Goal: Task Accomplishment & Management: Manage account settings

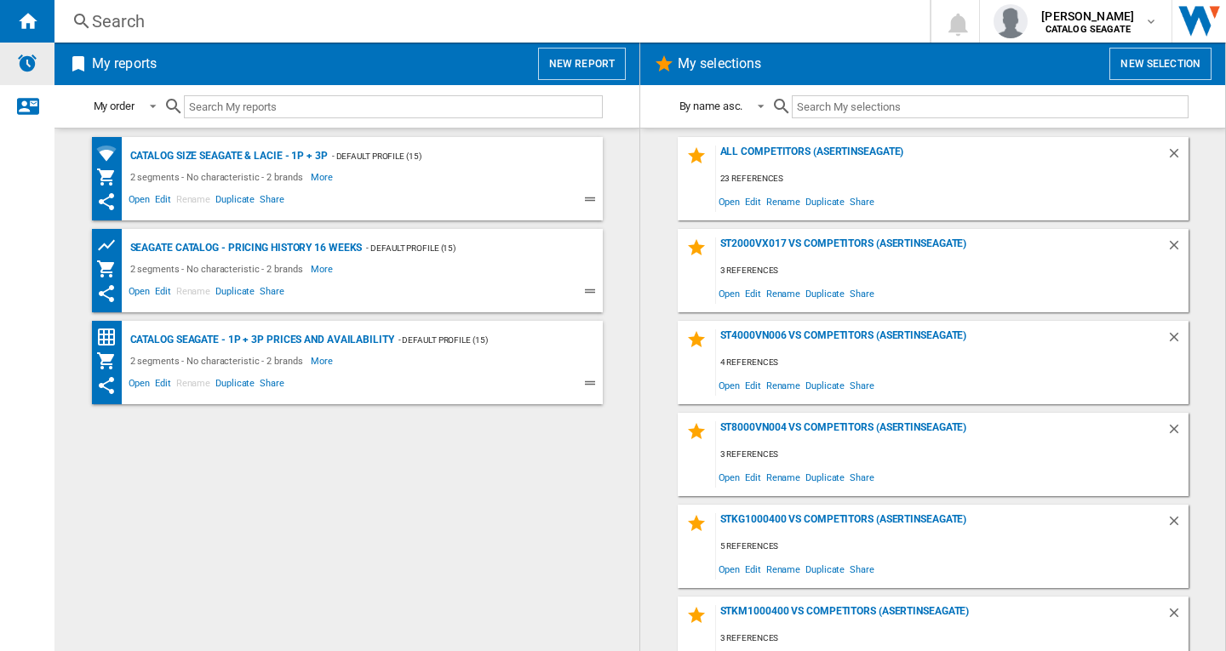
click at [28, 54] on img "Alerts" at bounding box center [27, 63] width 20 height 20
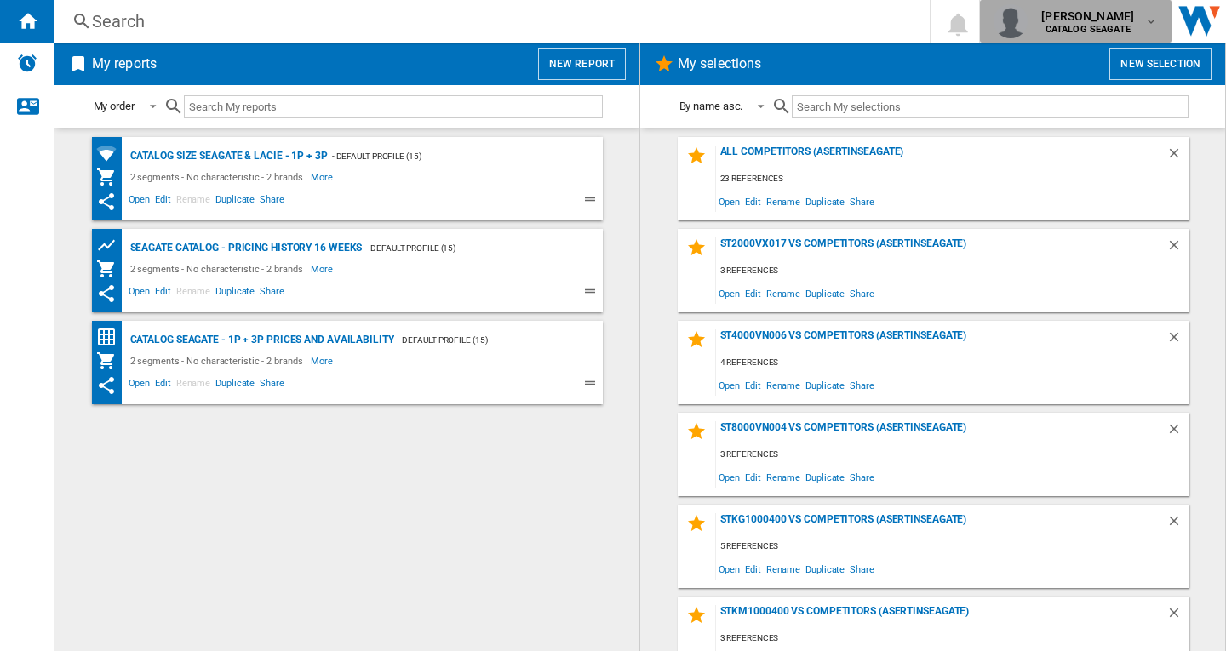
click at [1092, 26] on b "CATALOG SEAGATE" at bounding box center [1087, 29] width 85 height 11
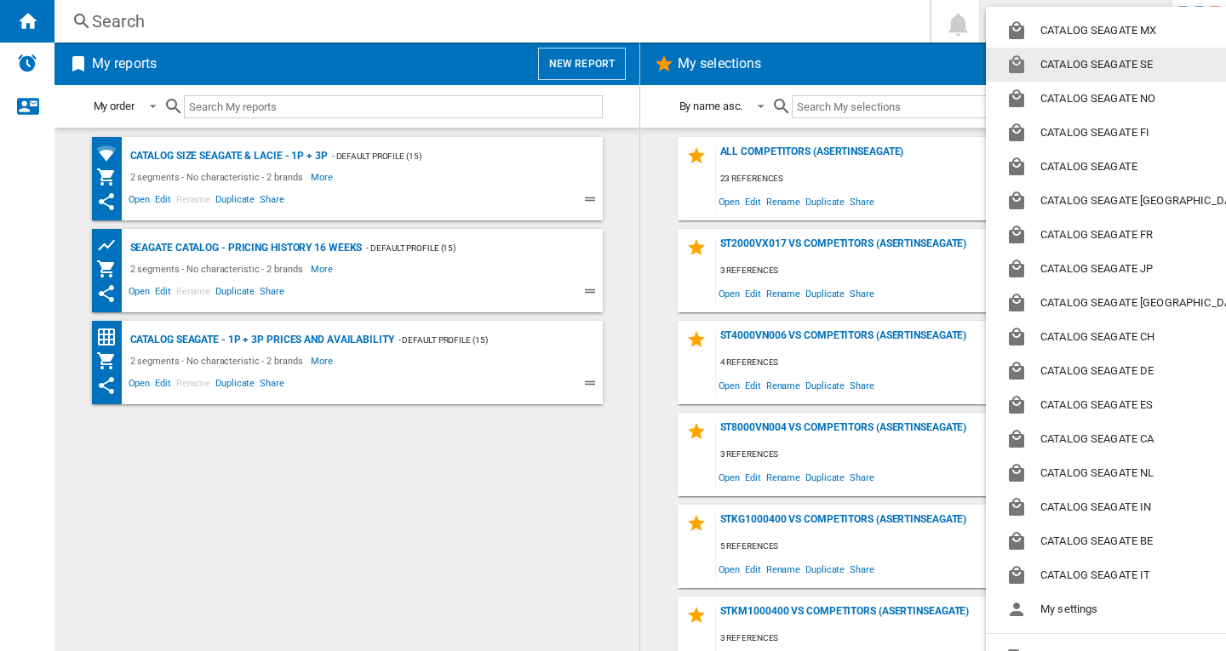
click at [1212, 197] on md-backdrop at bounding box center [613, 325] width 1226 height 651
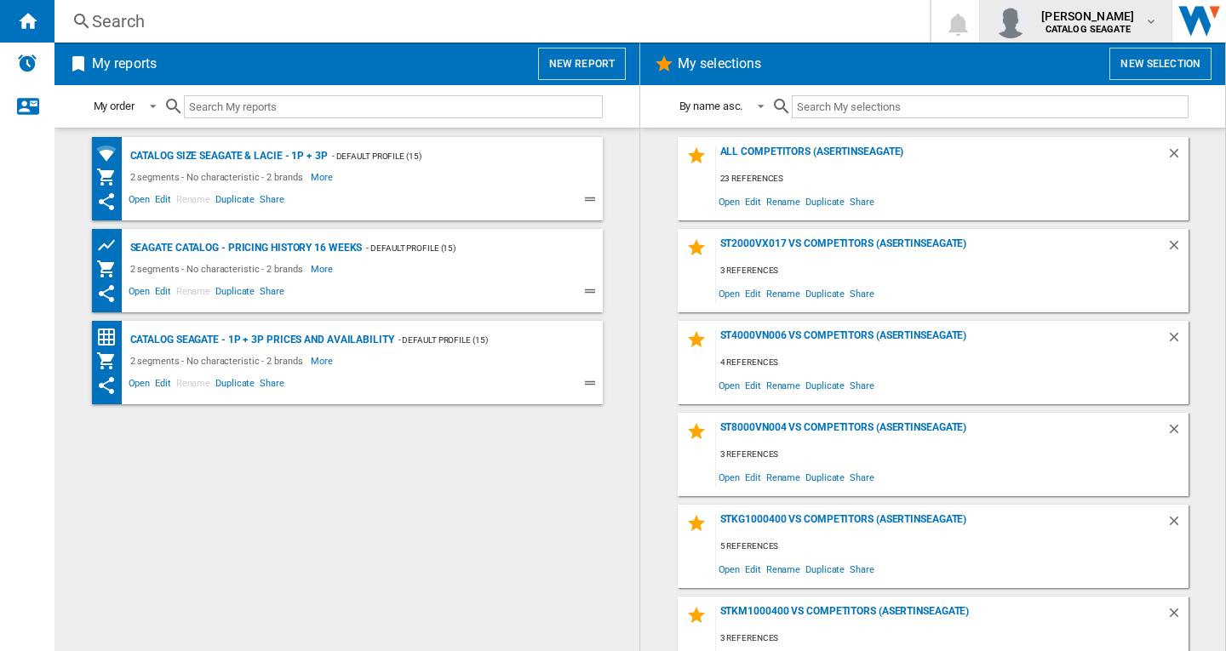
click at [1068, 33] on b "CATALOG SEAGATE" at bounding box center [1087, 29] width 85 height 11
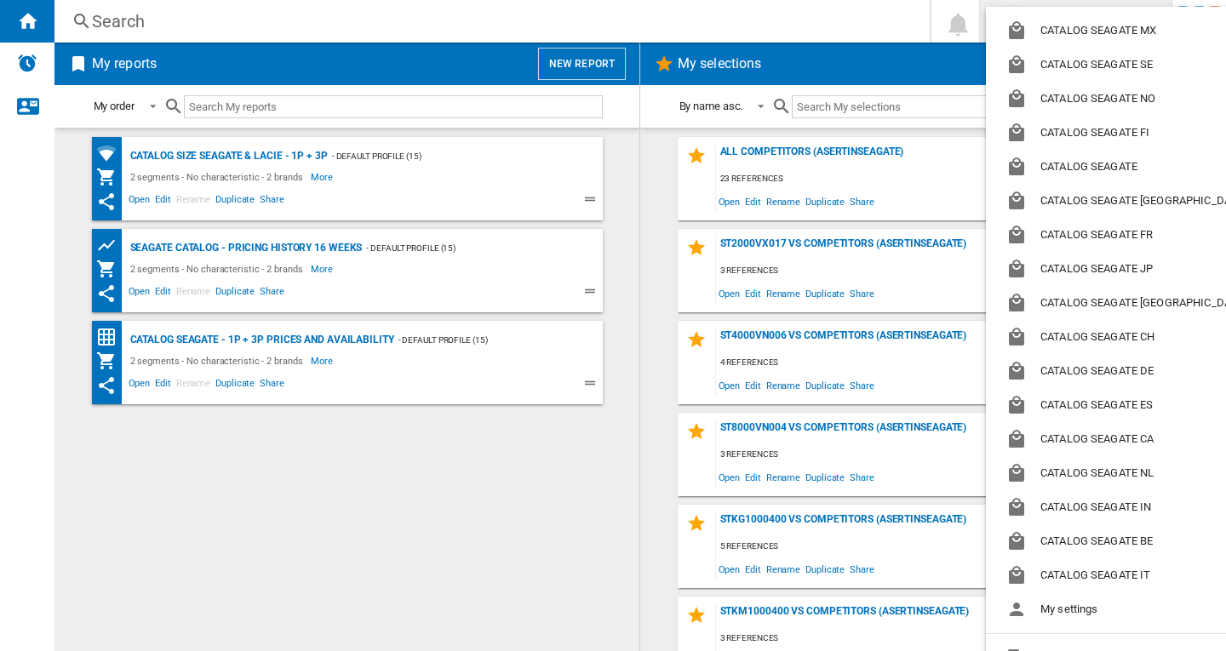
click at [853, 13] on md-backdrop at bounding box center [613, 325] width 1226 height 651
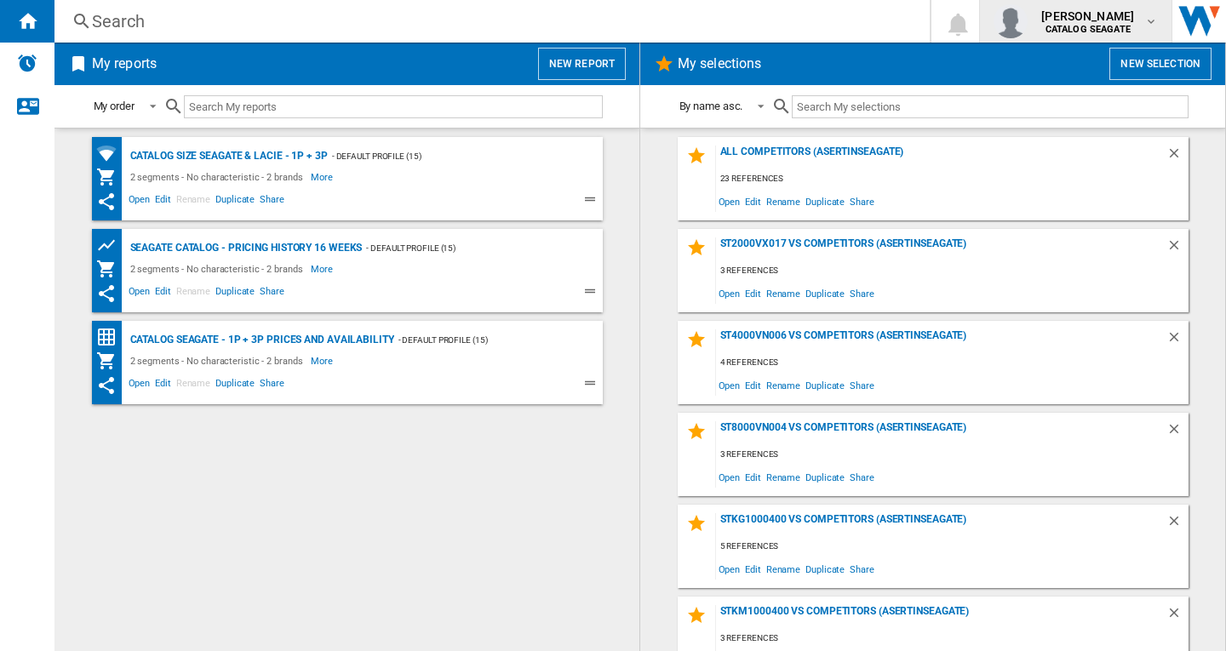
click at [1147, 25] on md-icon "button" at bounding box center [1151, 21] width 14 height 14
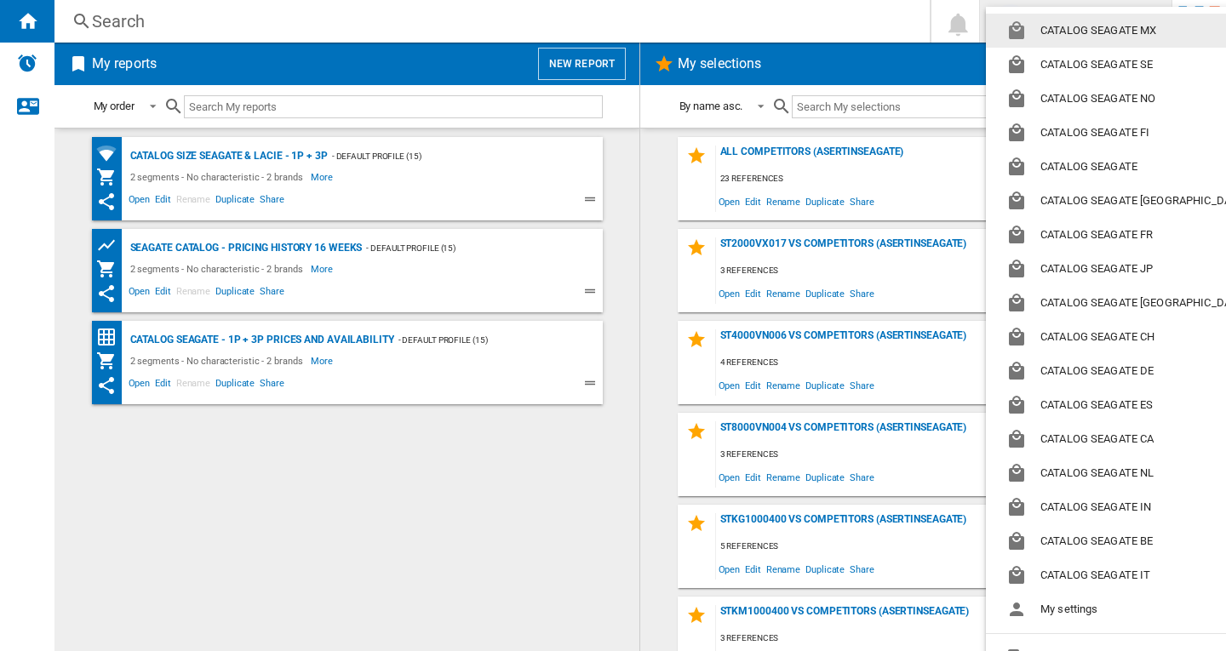
drag, startPoint x: 1198, startPoint y: 175, endPoint x: 1196, endPoint y: 129, distance: 46.9
click at [1199, 175] on md-backdrop at bounding box center [613, 325] width 1226 height 651
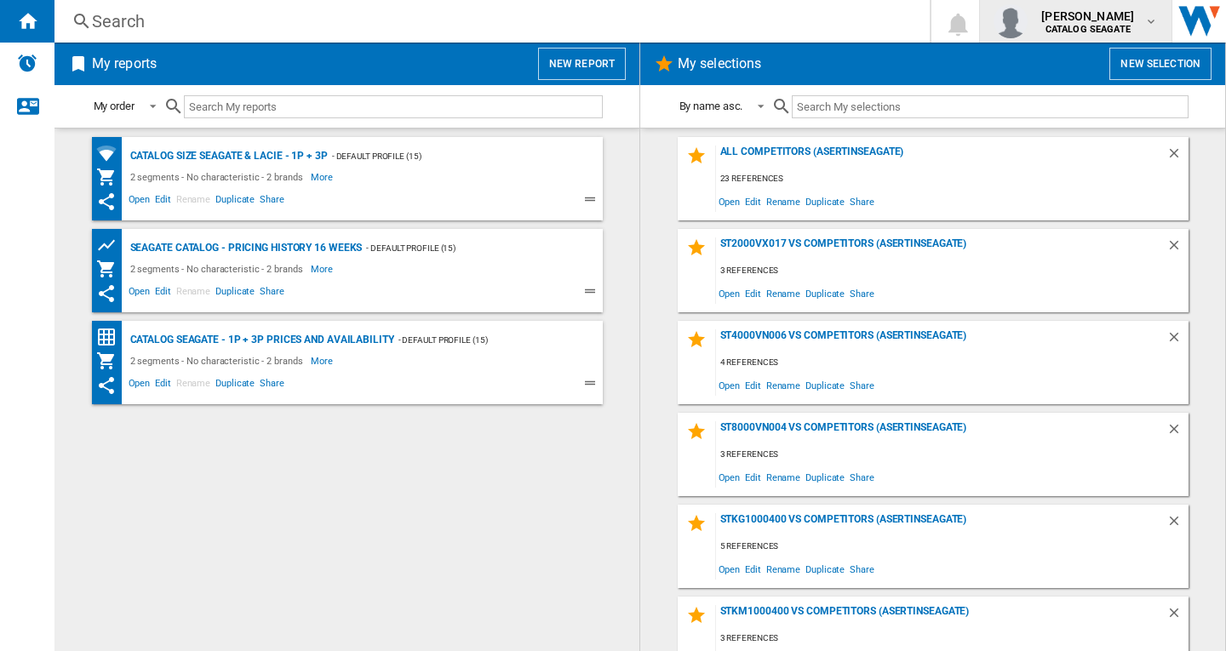
click at [1149, 21] on md-icon "button" at bounding box center [1151, 21] width 14 height 14
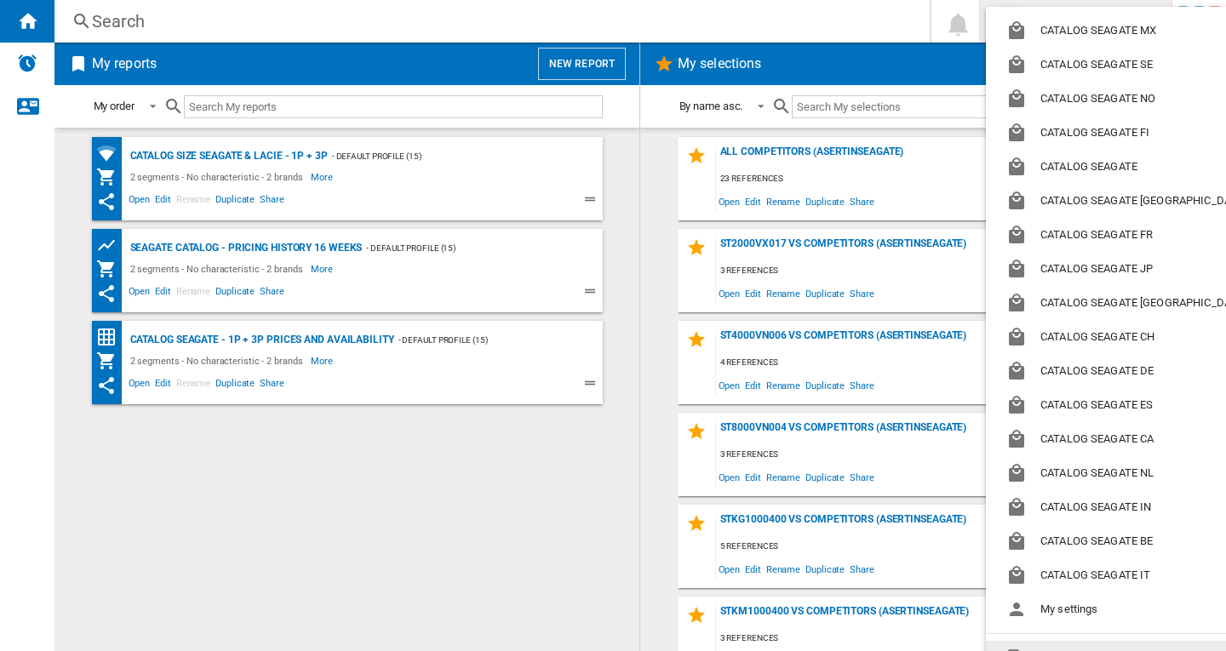
click at [1116, 648] on button "Logout" at bounding box center [1129, 658] width 287 height 34
